Goal: Task Accomplishment & Management: Manage account settings

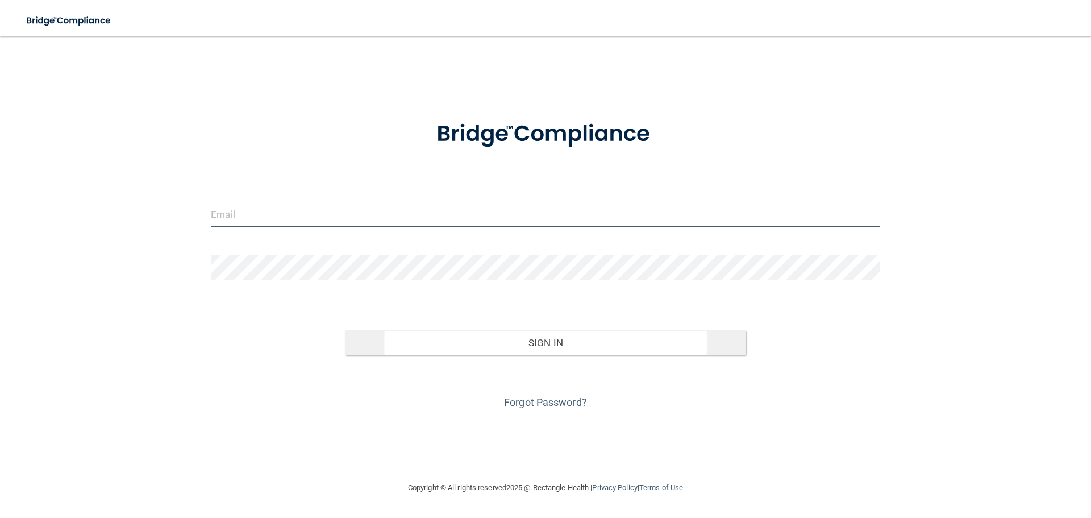
type input "[EMAIL_ADDRESS][DOMAIN_NAME]"
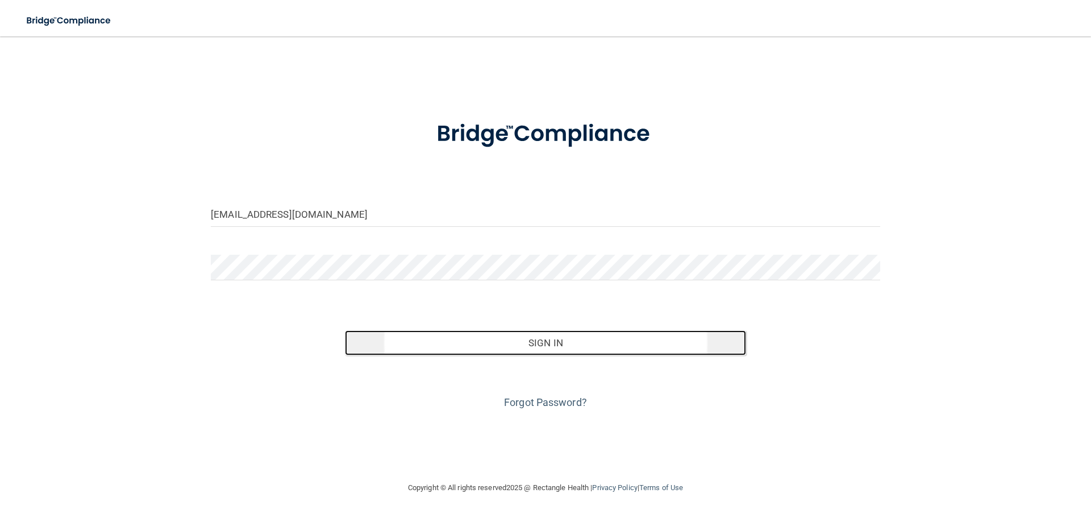
click at [485, 348] on button "Sign In" at bounding box center [546, 342] width 402 height 25
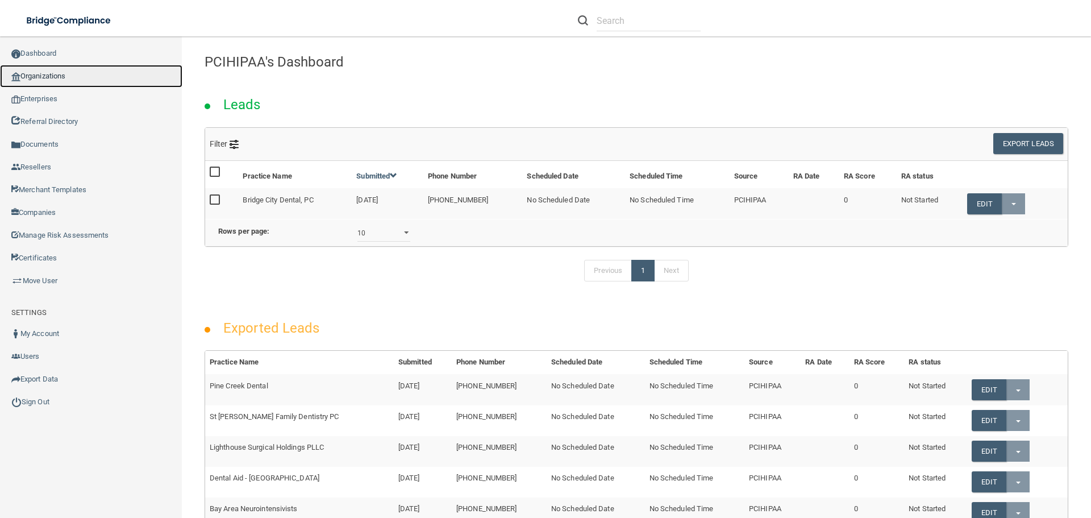
click at [85, 69] on link "Organizations" at bounding box center [91, 76] width 182 height 23
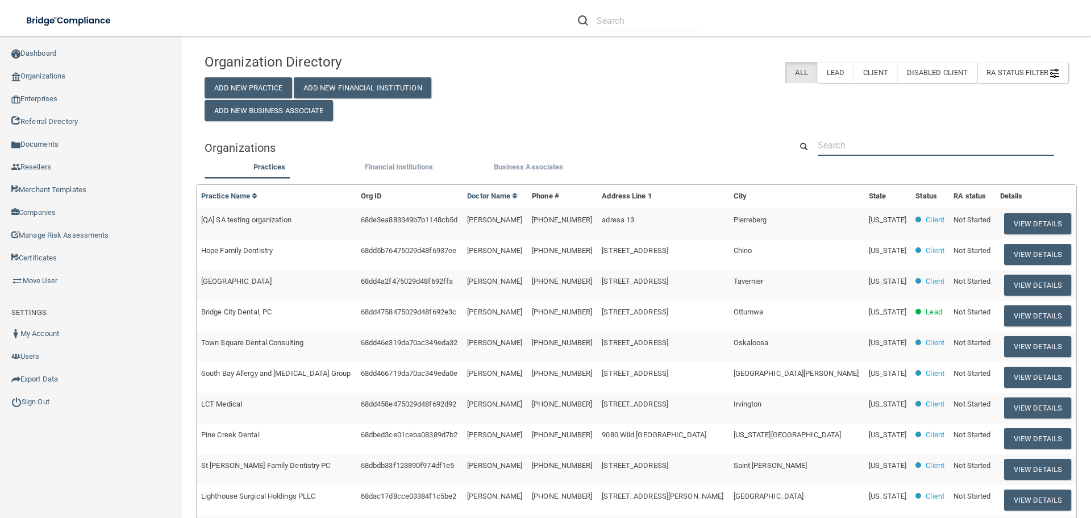
click at [840, 141] on input "text" at bounding box center [936, 145] width 236 height 21
paste input "Clearly Cares Dental"
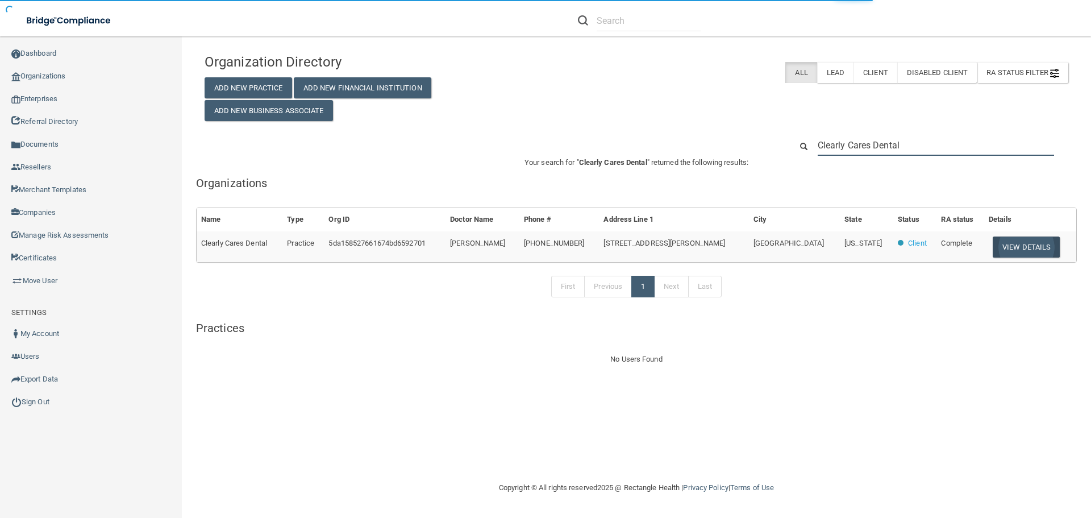
type input "Clearly Cares Dental"
click at [994, 248] on button "View Details" at bounding box center [1026, 246] width 67 height 21
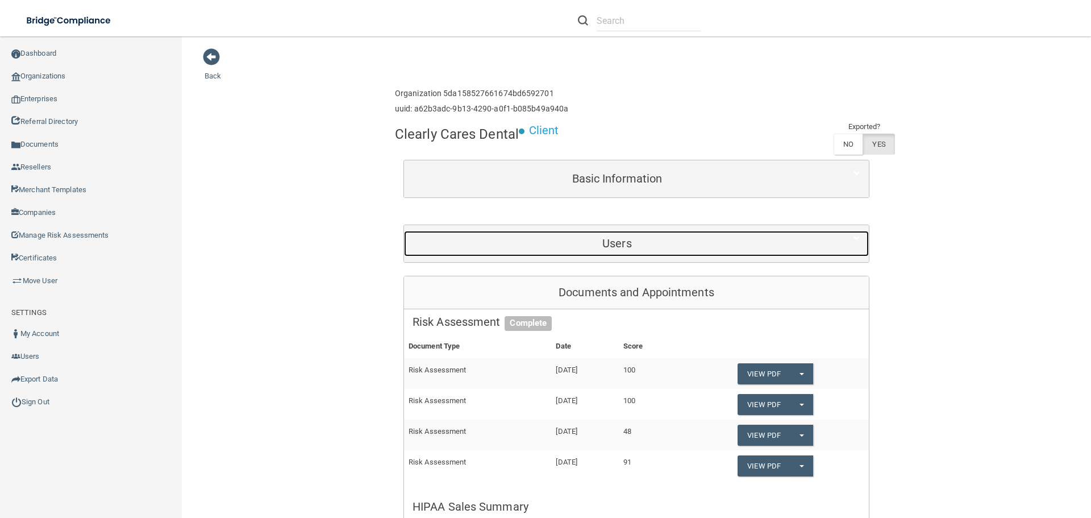
click at [616, 243] on h5 "Users" at bounding box center [617, 243] width 409 height 13
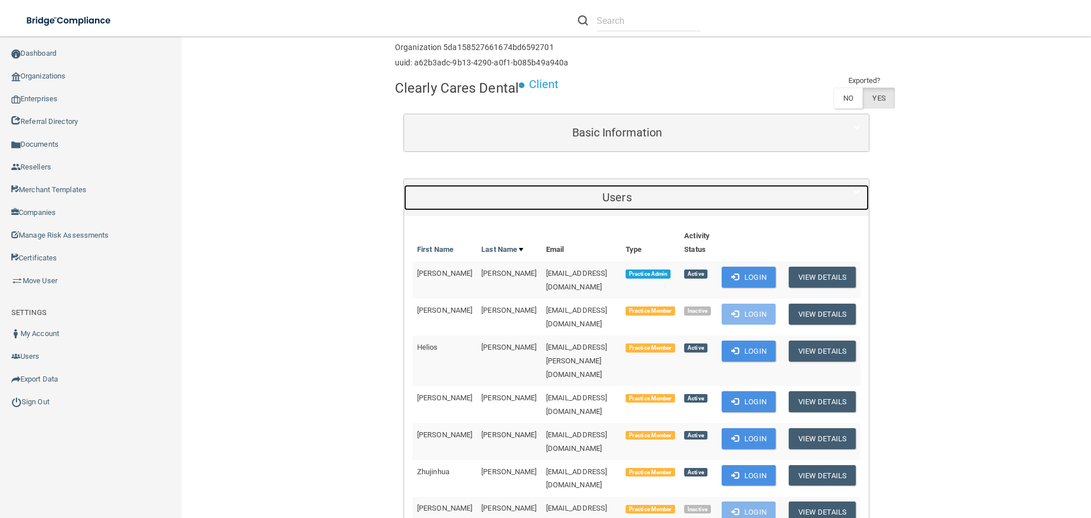
scroll to position [114, 0]
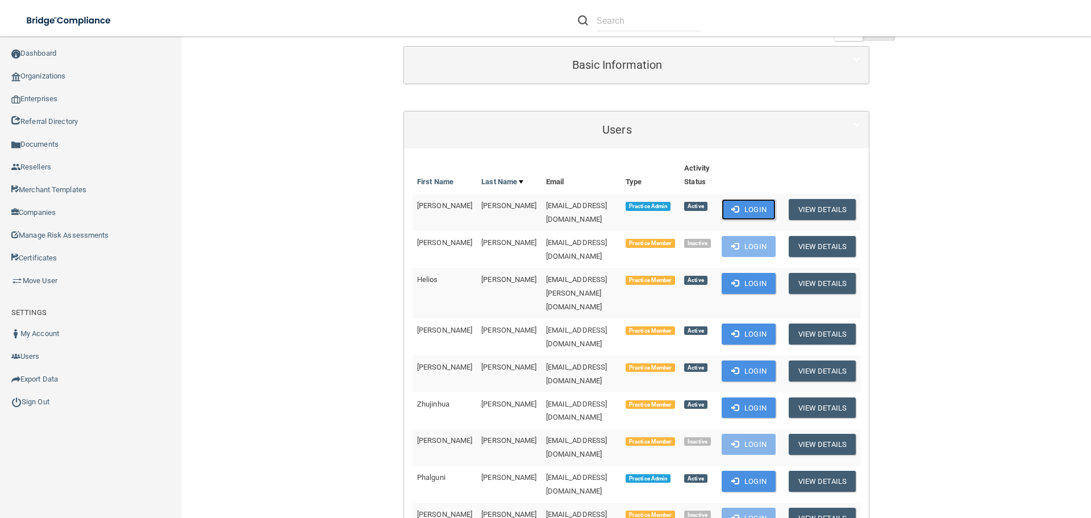
click at [742, 203] on button "Login" at bounding box center [749, 209] width 54 height 21
click at [32, 406] on link "Sign Out" at bounding box center [91, 401] width 182 height 23
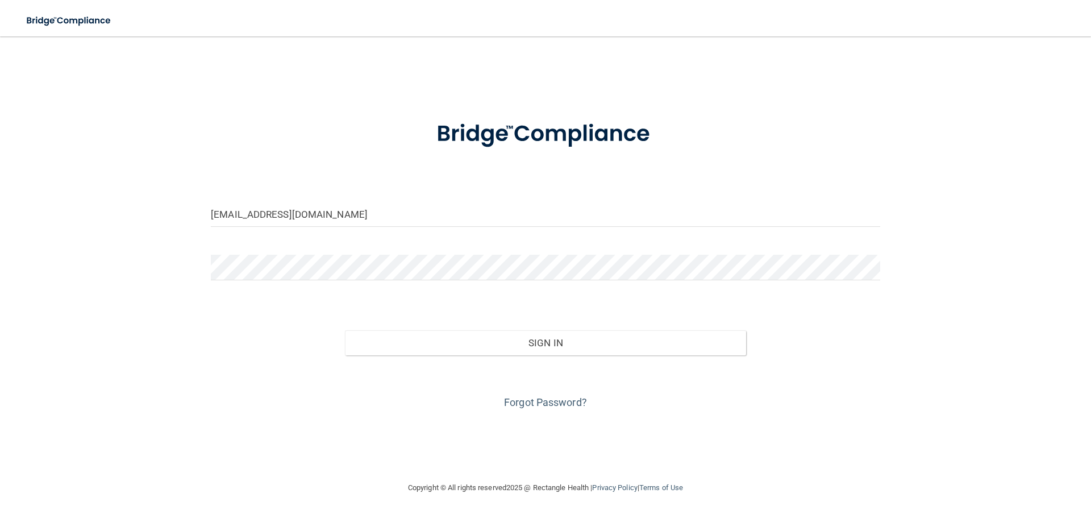
drag, startPoint x: 671, startPoint y: 58, endPoint x: 648, endPoint y: 49, distance: 24.3
click at [671, 58] on div "[EMAIL_ADDRESS][DOMAIN_NAME] Invalid email/password. You don't have permission …" at bounding box center [546, 259] width 1046 height 422
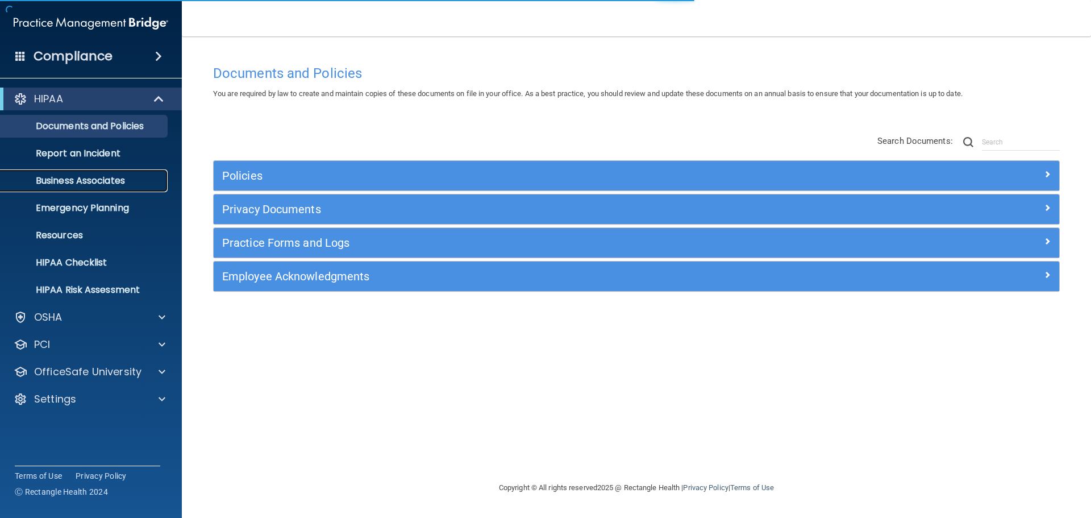
click at [102, 181] on p "Business Associates" at bounding box center [84, 180] width 155 height 11
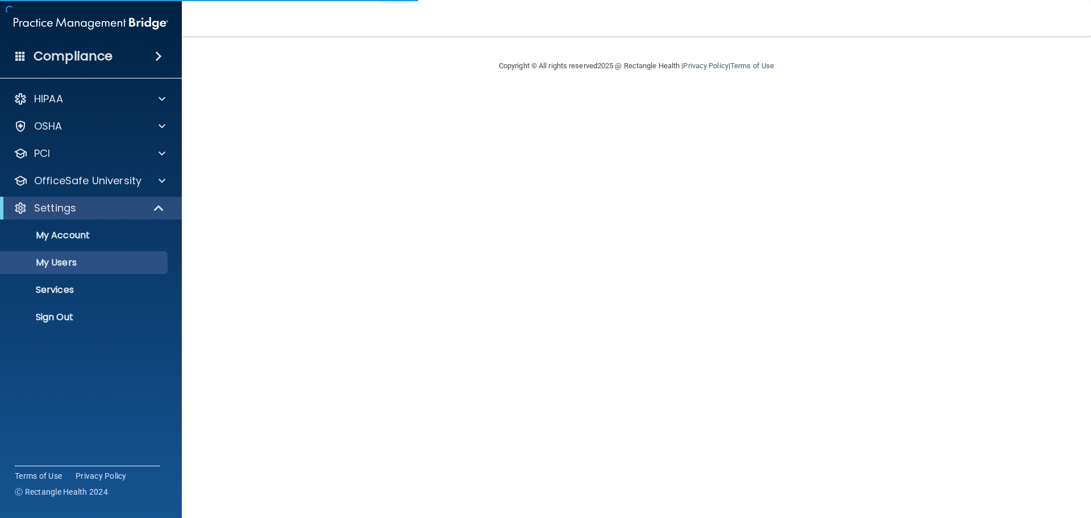
select select "20"
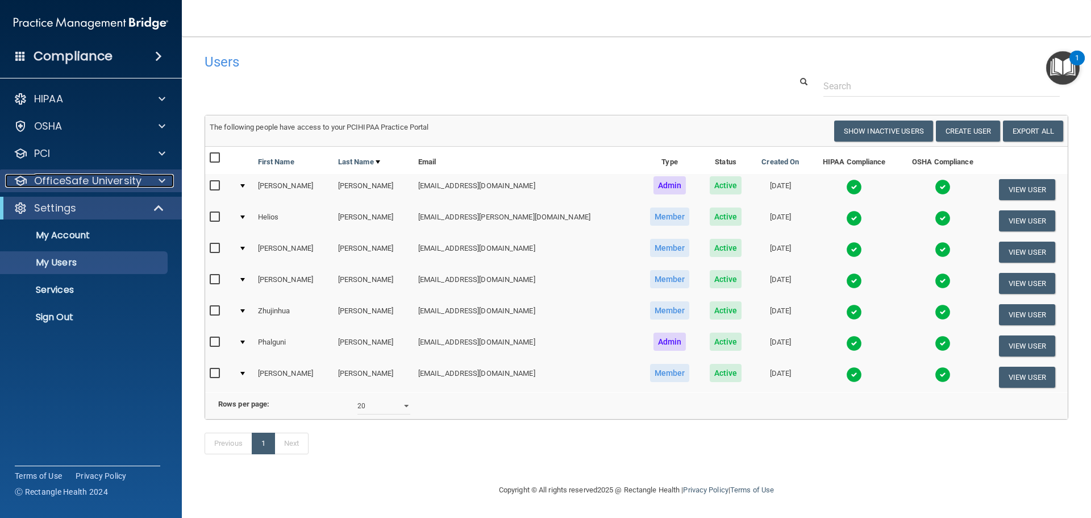
click at [165, 183] on div at bounding box center [160, 181] width 28 height 14
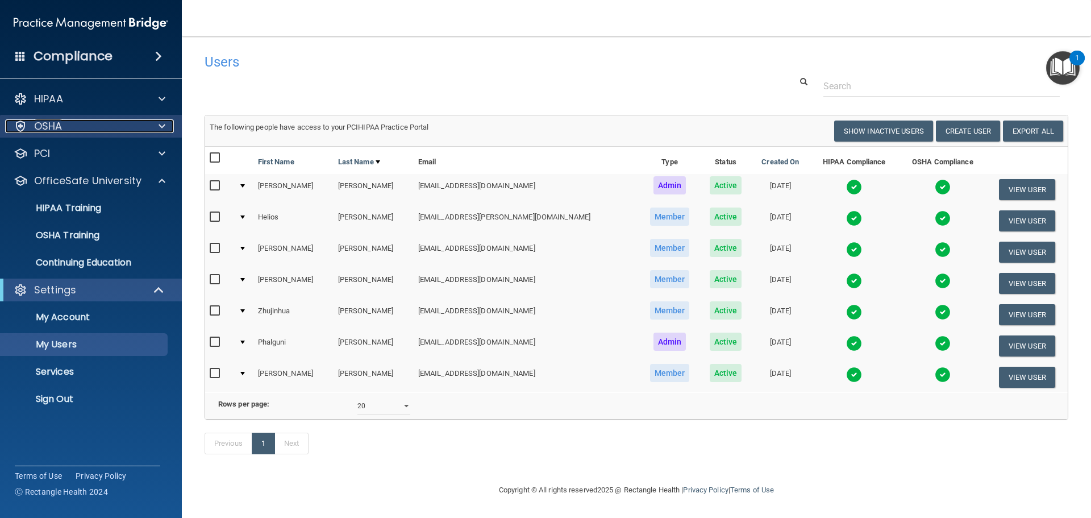
click at [161, 125] on span at bounding box center [162, 126] width 7 height 14
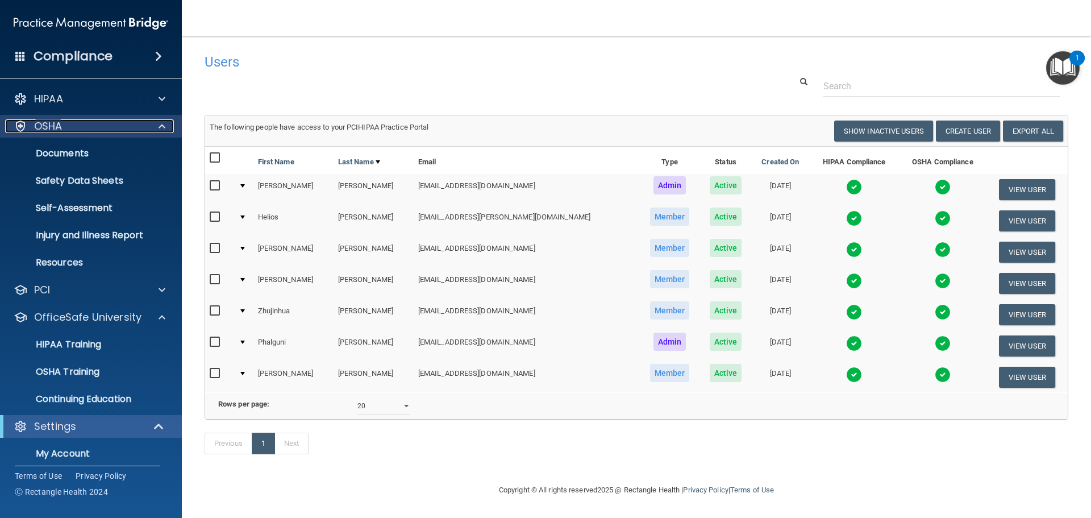
click at [163, 120] on span at bounding box center [162, 126] width 7 height 14
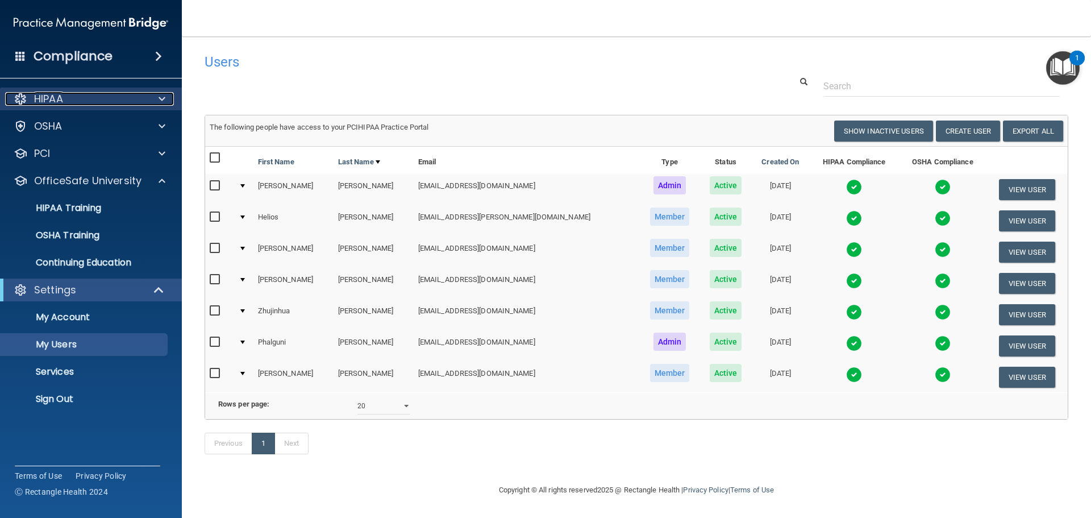
click at [161, 103] on span at bounding box center [162, 99] width 7 height 14
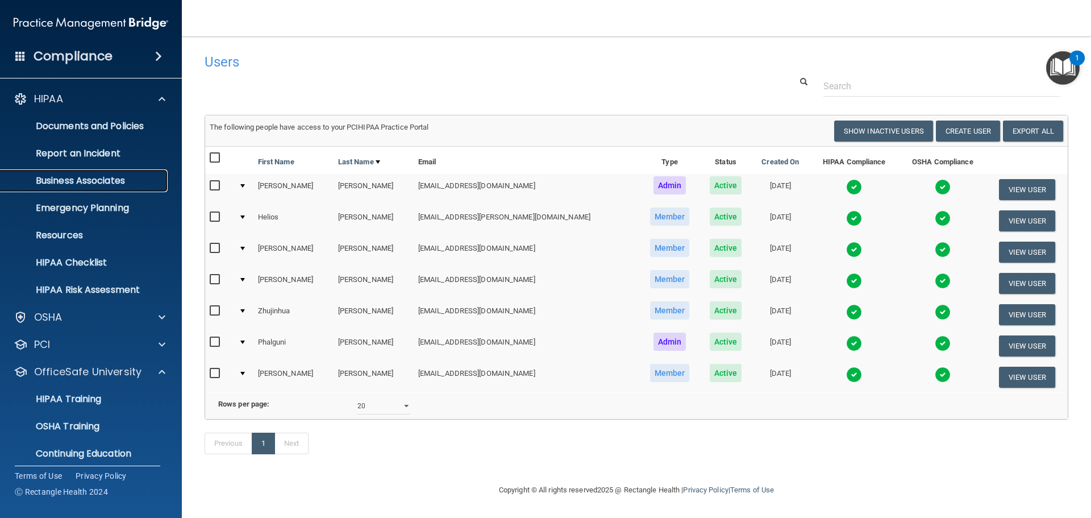
click at [105, 177] on p "Business Associates" at bounding box center [84, 180] width 155 height 11
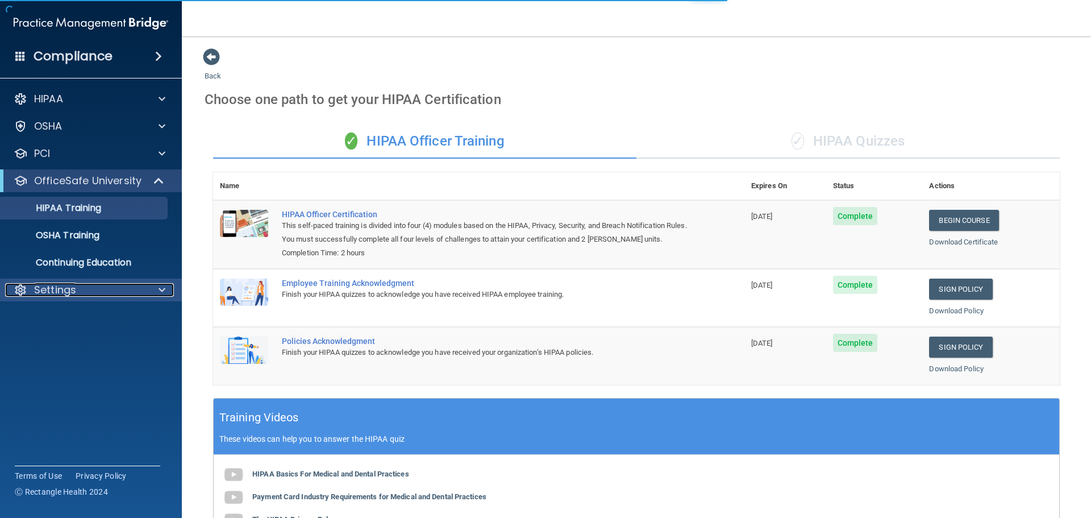
click at [160, 290] on span at bounding box center [162, 290] width 7 height 14
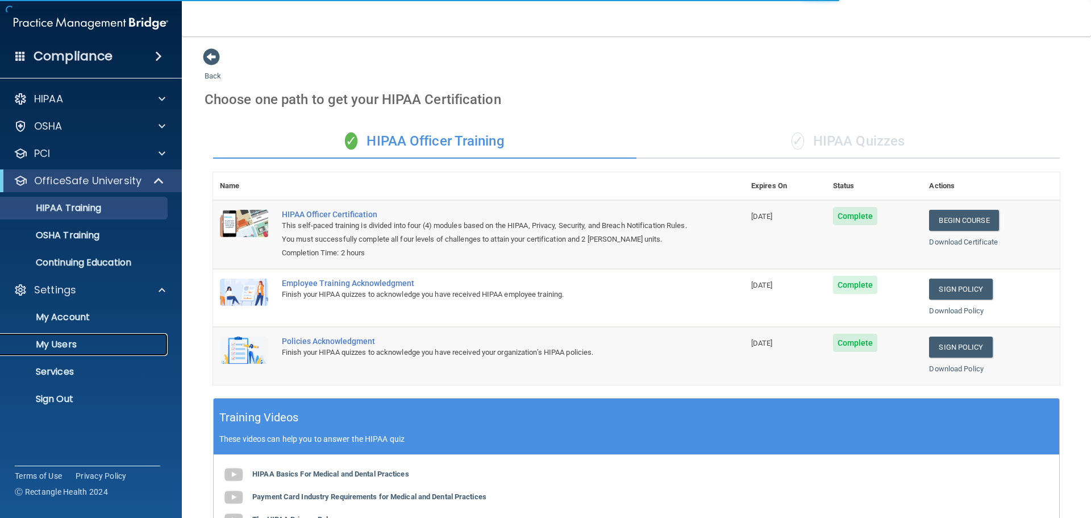
click at [71, 347] on p "My Users" at bounding box center [84, 344] width 155 height 11
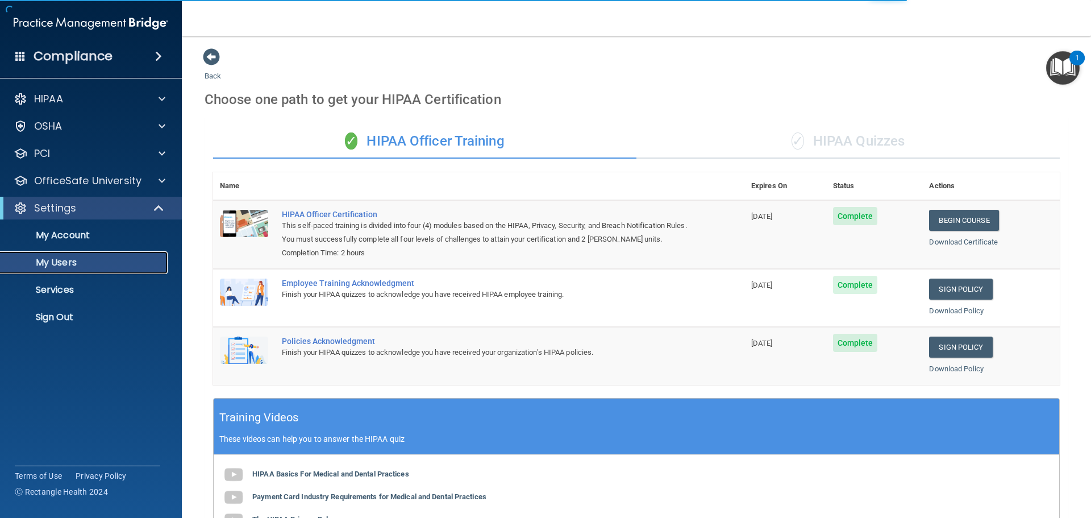
select select "20"
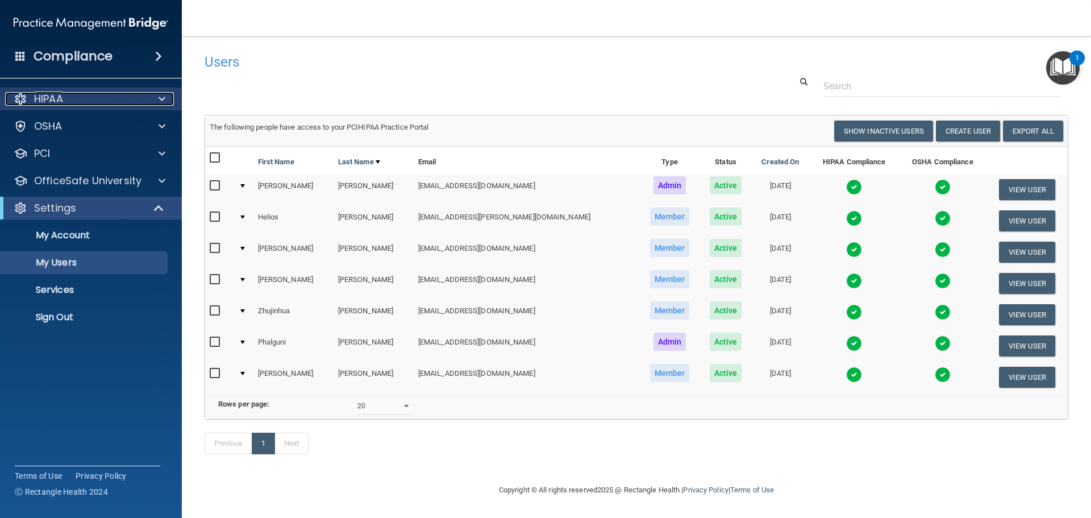
drag, startPoint x: 148, startPoint y: 97, endPoint x: 147, endPoint y: 102, distance: 5.8
click at [147, 97] on div at bounding box center [160, 99] width 28 height 14
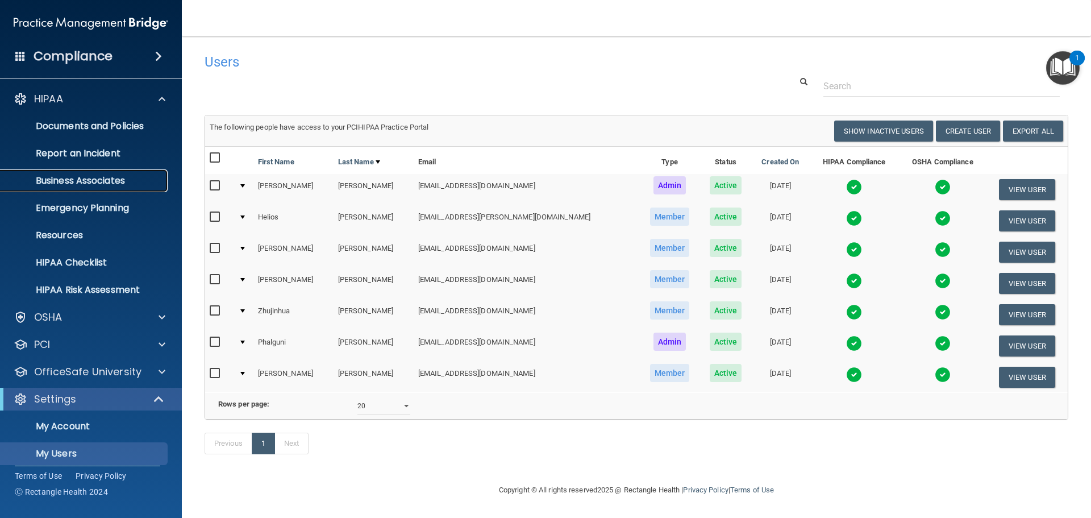
click at [92, 177] on p "Business Associates" at bounding box center [84, 180] width 155 height 11
